Goal: Information Seeking & Learning: Compare options

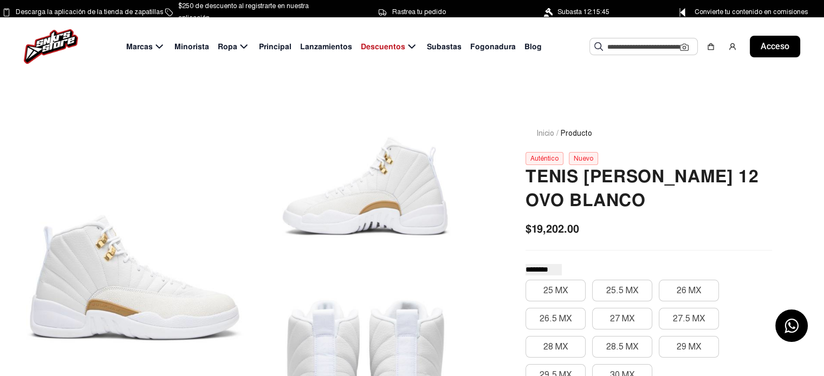
click at [275, 51] on font "Principal" at bounding box center [275, 47] width 32 height 10
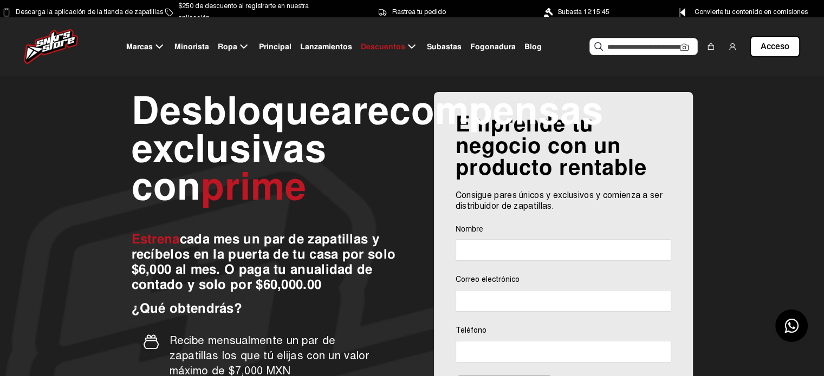
click at [275, 43] on font "Principal" at bounding box center [275, 47] width 32 height 10
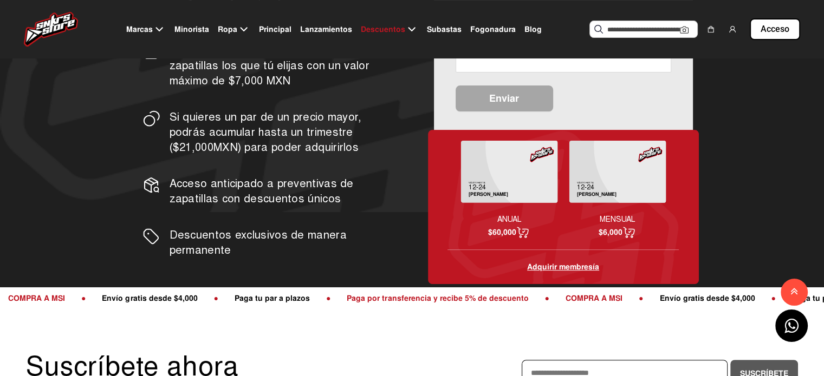
scroll to position [264, 0]
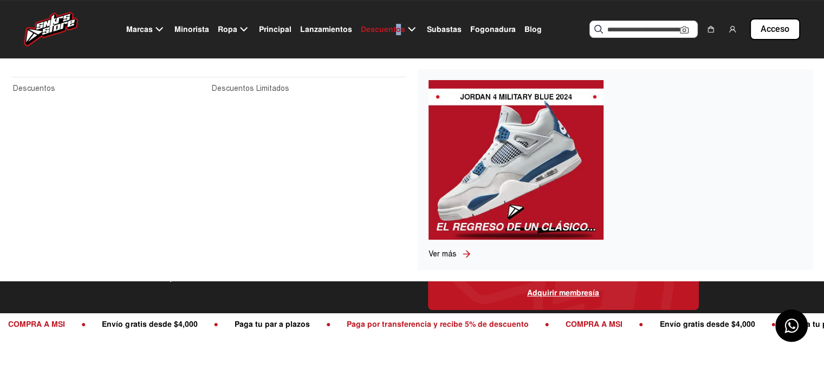
click at [397, 31] on font "Descuentos" at bounding box center [383, 29] width 44 height 10
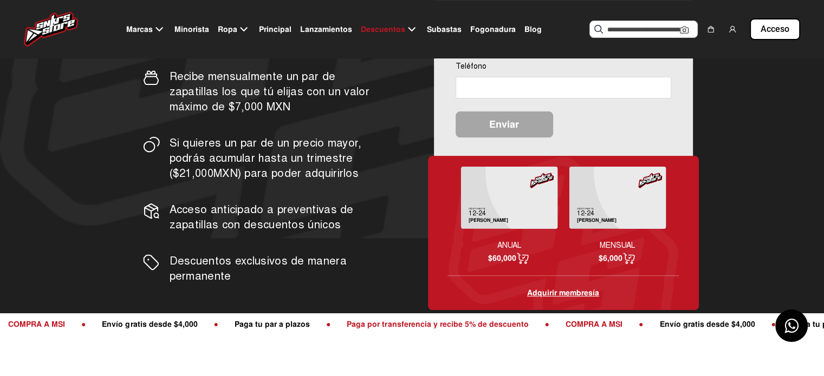
click at [323, 32] on font "Lanzamientos" at bounding box center [326, 29] width 52 height 10
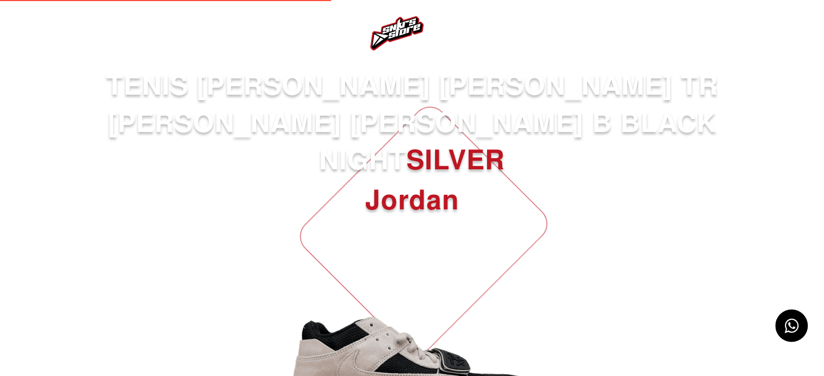
select select
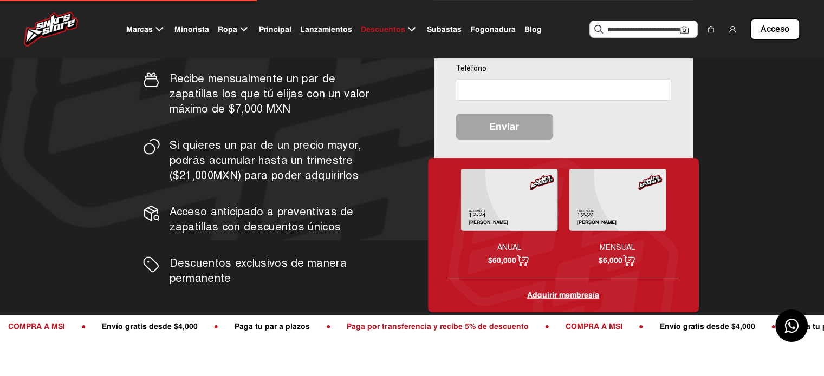
scroll to position [264, 0]
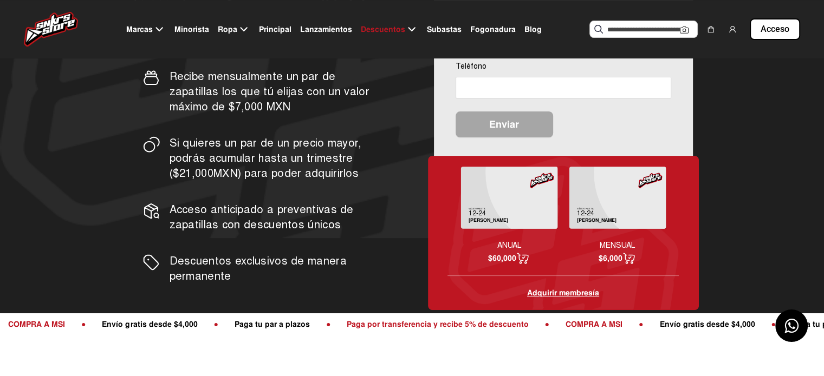
click at [191, 31] on font "Minorista" at bounding box center [191, 29] width 35 height 10
click at [191, 31] on div "Marcas Minorista Ropa Principal Lanzamientos Descuentos Subastas Fogonadura Blo…" at bounding box center [412, 29] width 824 height 58
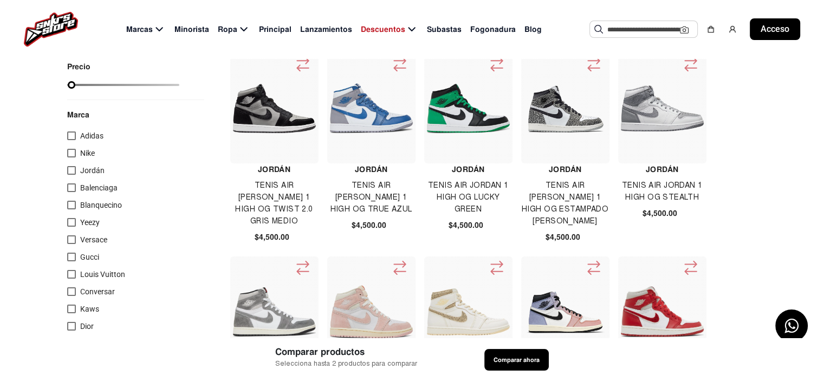
scroll to position [54, 0]
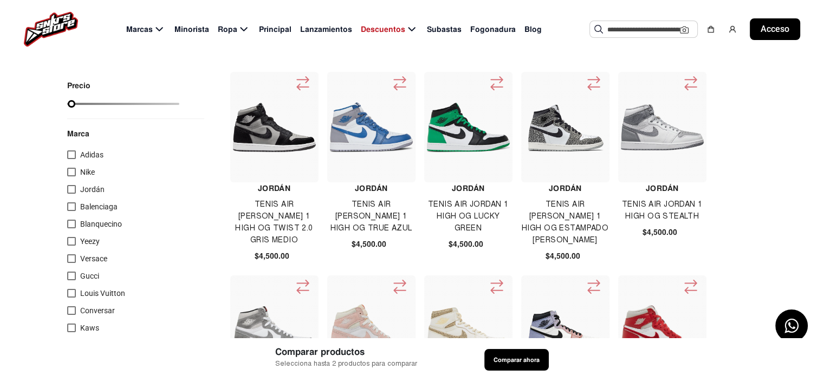
click at [84, 172] on font "Nike" at bounding box center [87, 172] width 15 height 9
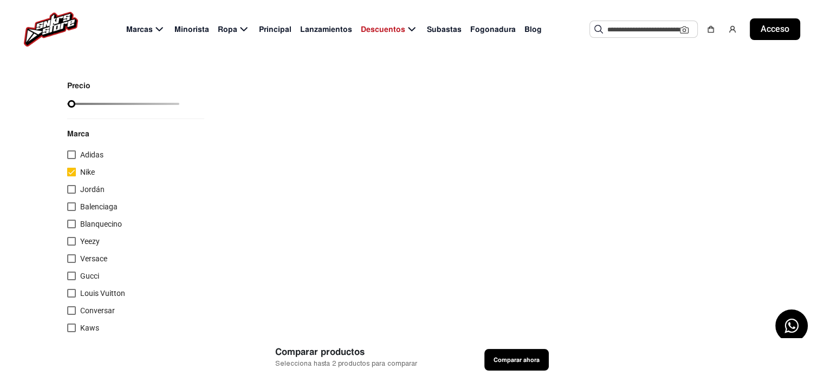
click at [72, 173] on div at bounding box center [71, 172] width 9 height 9
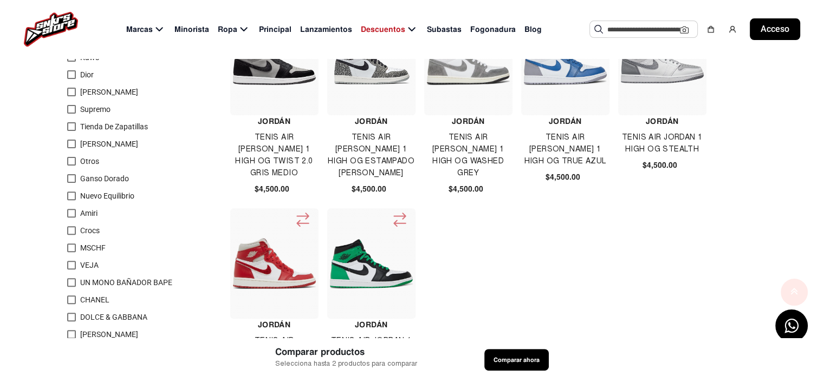
scroll to position [487, 0]
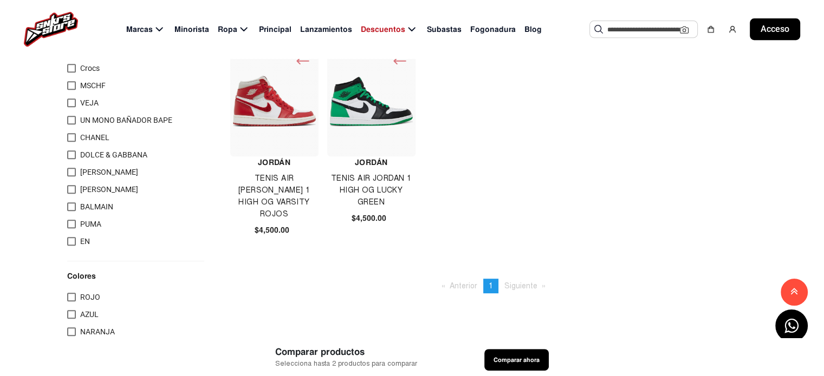
click at [516, 289] on font "Siguiente" at bounding box center [520, 286] width 33 height 9
click at [517, 283] on font "Siguiente" at bounding box center [520, 286] width 33 height 9
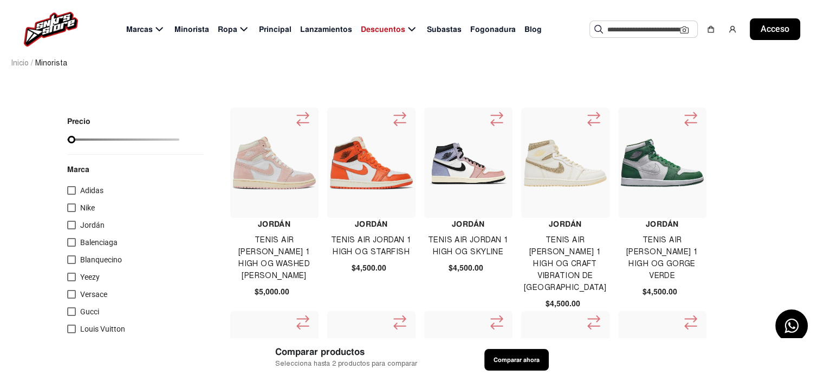
scroll to position [0, 0]
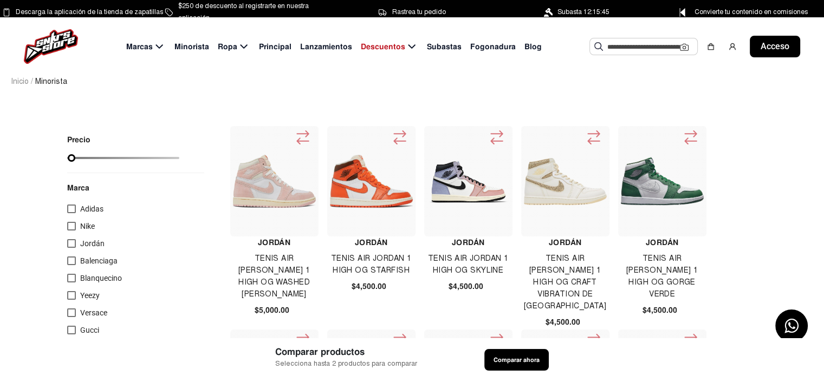
drag, startPoint x: 103, startPoint y: 264, endPoint x: 89, endPoint y: 259, distance: 15.3
click at [95, 266] on span "Balenciaga" at bounding box center [98, 261] width 37 height 13
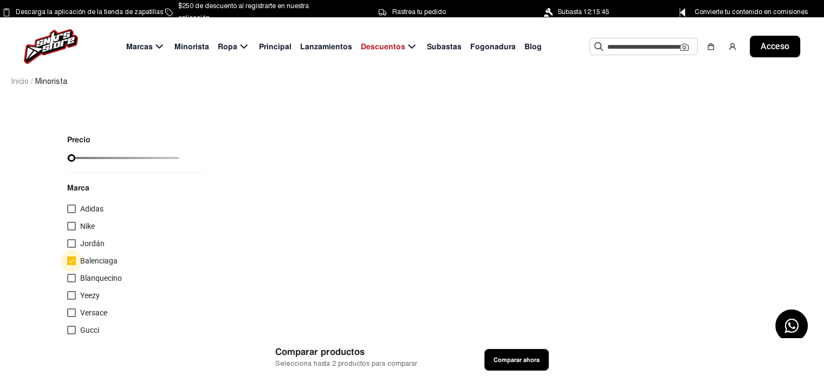
click at [89, 259] on font "Balenciaga" at bounding box center [98, 261] width 37 height 9
